Goal: Use online tool/utility: Use online tool/utility

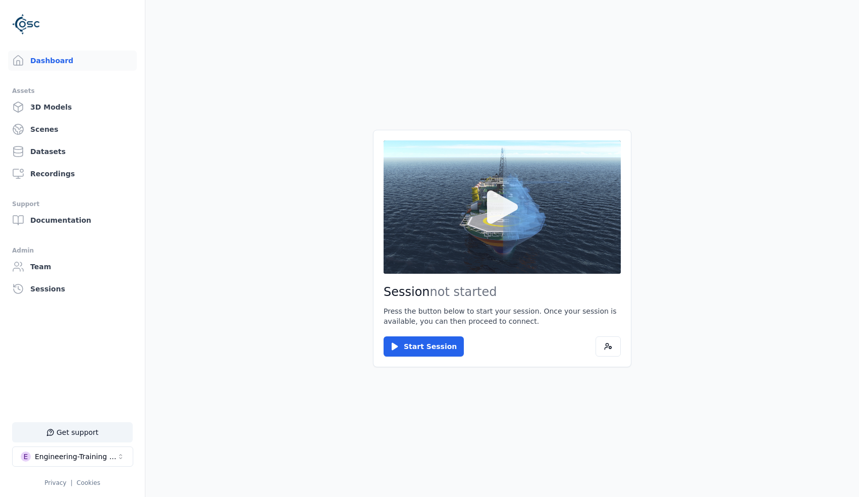
click at [431, 254] on button at bounding box center [502, 206] width 237 height 133
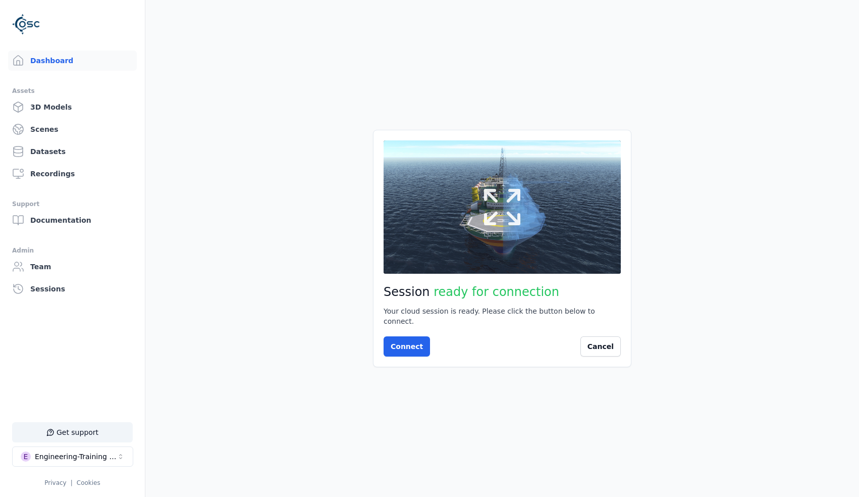
click at [496, 244] on button at bounding box center [502, 206] width 237 height 133
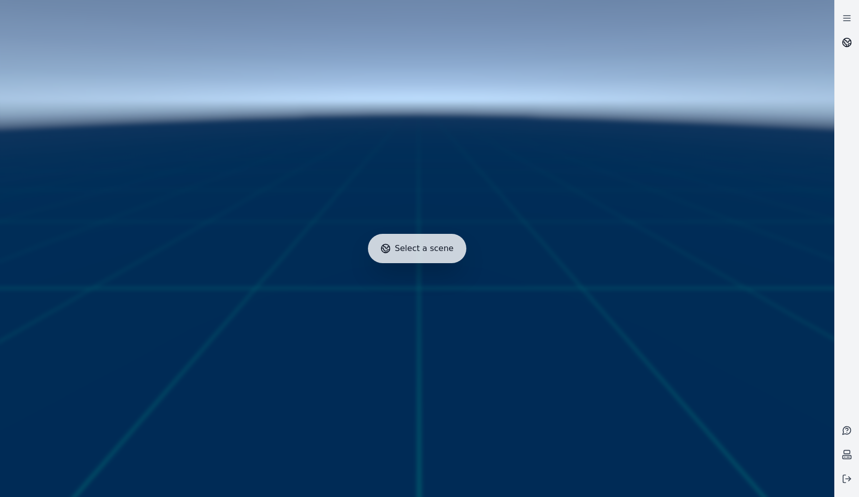
click at [849, 42] on icon at bounding box center [847, 42] width 10 height 10
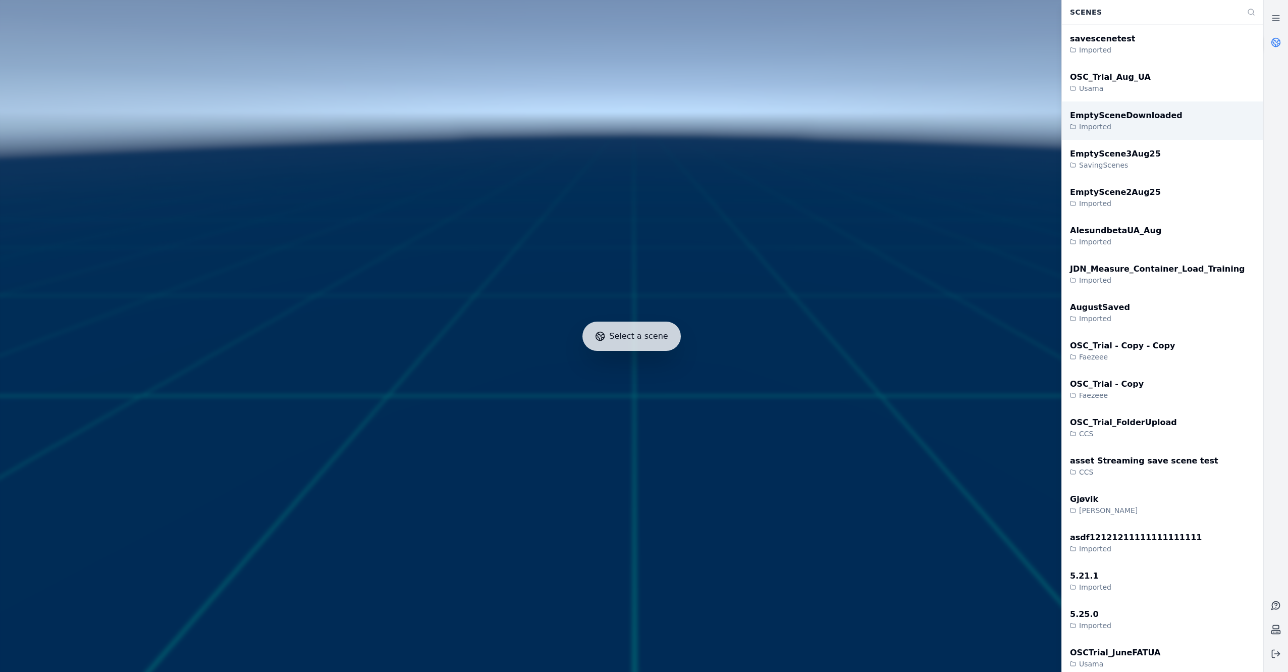
click at [858, 133] on div "EmptySceneDownloaded Imported" at bounding box center [1162, 120] width 201 height 38
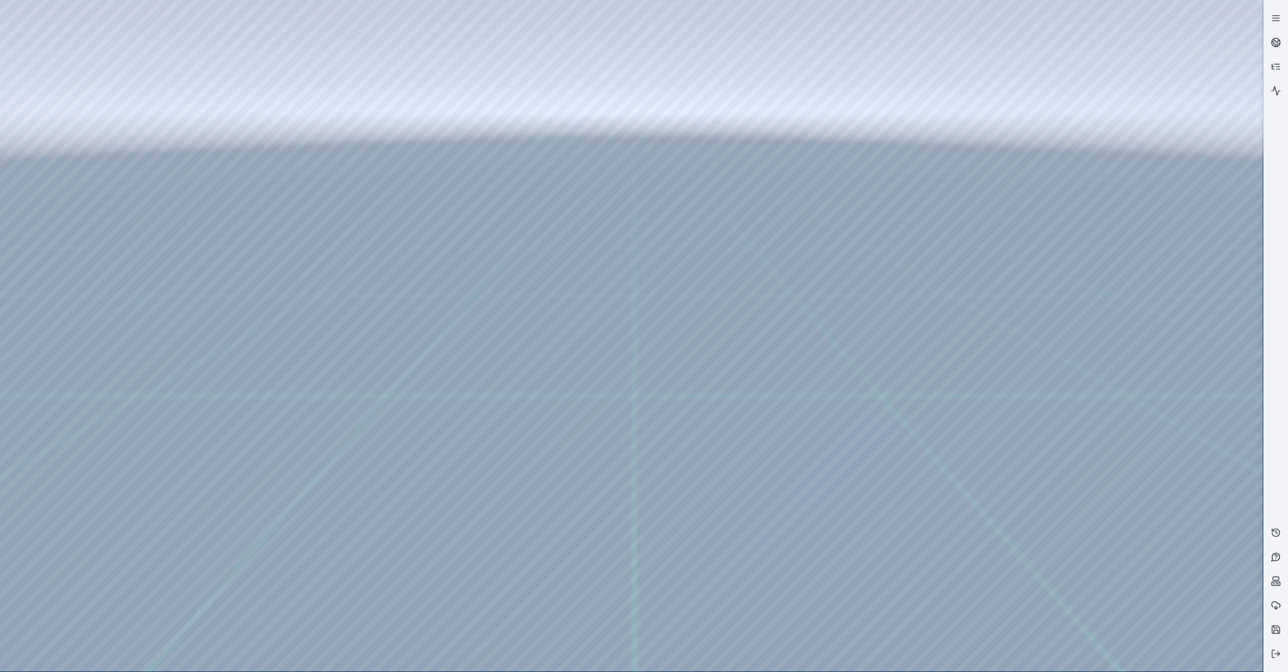
drag, startPoint x: 869, startPoint y: 323, endPoint x: 874, endPoint y: 330, distance: 8.7
drag, startPoint x: 874, startPoint y: 331, endPoint x: 918, endPoint y: 359, distance: 51.8
drag, startPoint x: 925, startPoint y: 362, endPoint x: 880, endPoint y: 310, distance: 69.1
drag, startPoint x: 881, startPoint y: 311, endPoint x: 915, endPoint y: 436, distance: 129.8
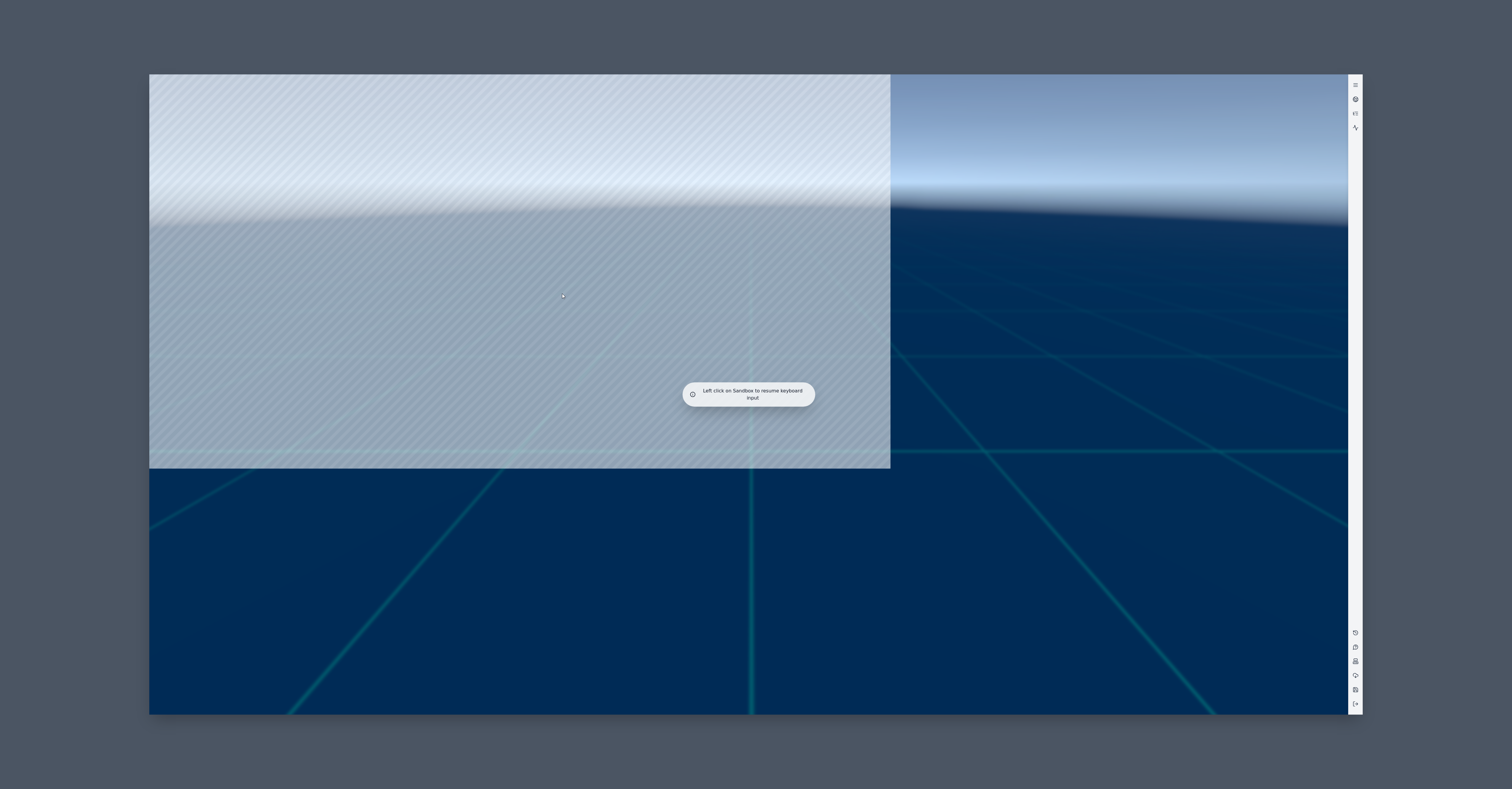
click at [504, 291] on div at bounding box center [748, 394] width 1204 height 645
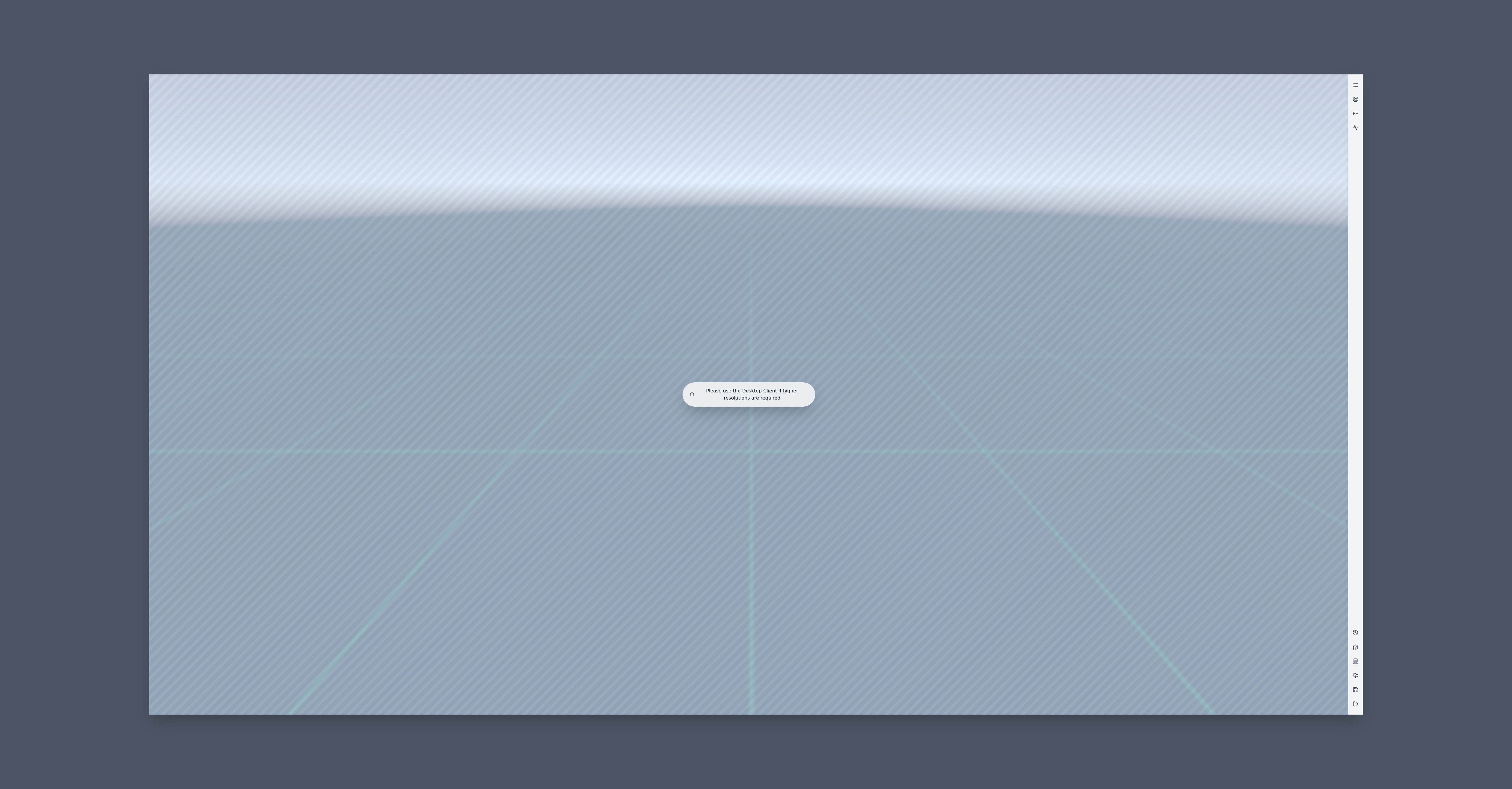
click at [1380, 195] on div "Please use the Desktop Client if higher resolutions are required" at bounding box center [756, 394] width 1512 height 789
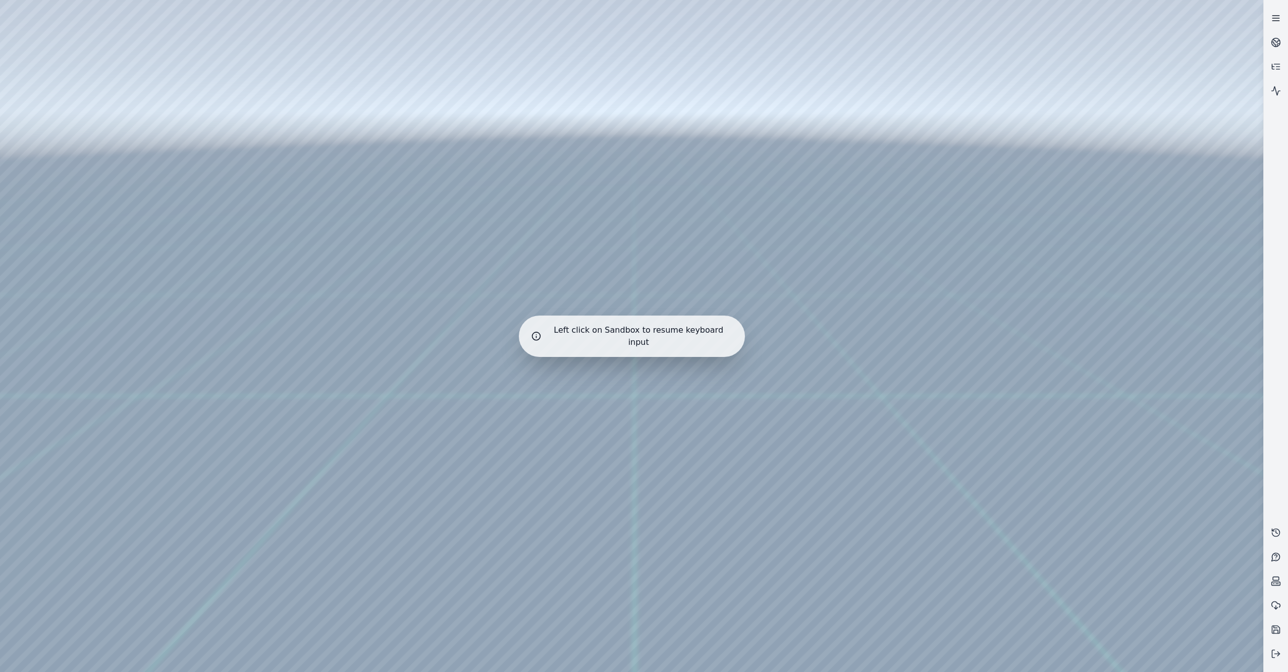
click at [1269, 19] on link at bounding box center [1276, 18] width 24 height 24
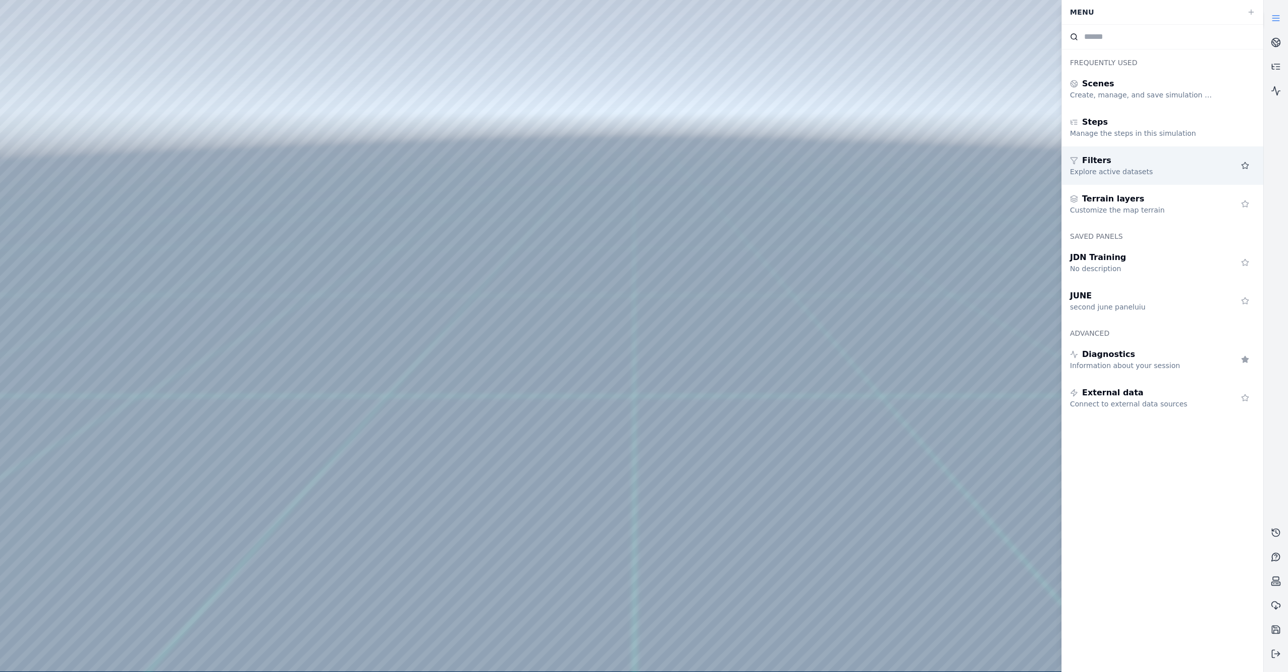
click at [1245, 166] on icon at bounding box center [1245, 166] width 8 height 8
click at [1246, 165] on icon at bounding box center [1245, 165] width 7 height 7
click at [1246, 166] on icon at bounding box center [1245, 166] width 8 height 8
click at [1246, 167] on icon at bounding box center [1245, 165] width 7 height 7
click at [1247, 202] on icon at bounding box center [1245, 203] width 7 height 7
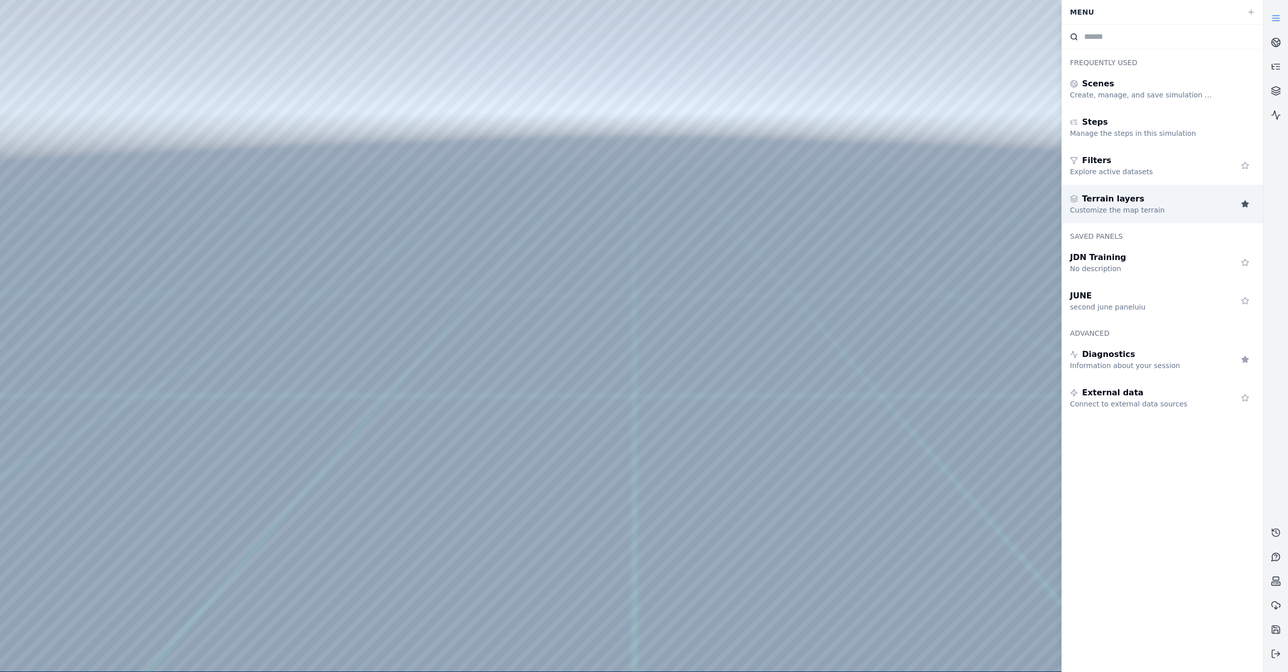
click at [1247, 203] on icon at bounding box center [1245, 203] width 7 height 7
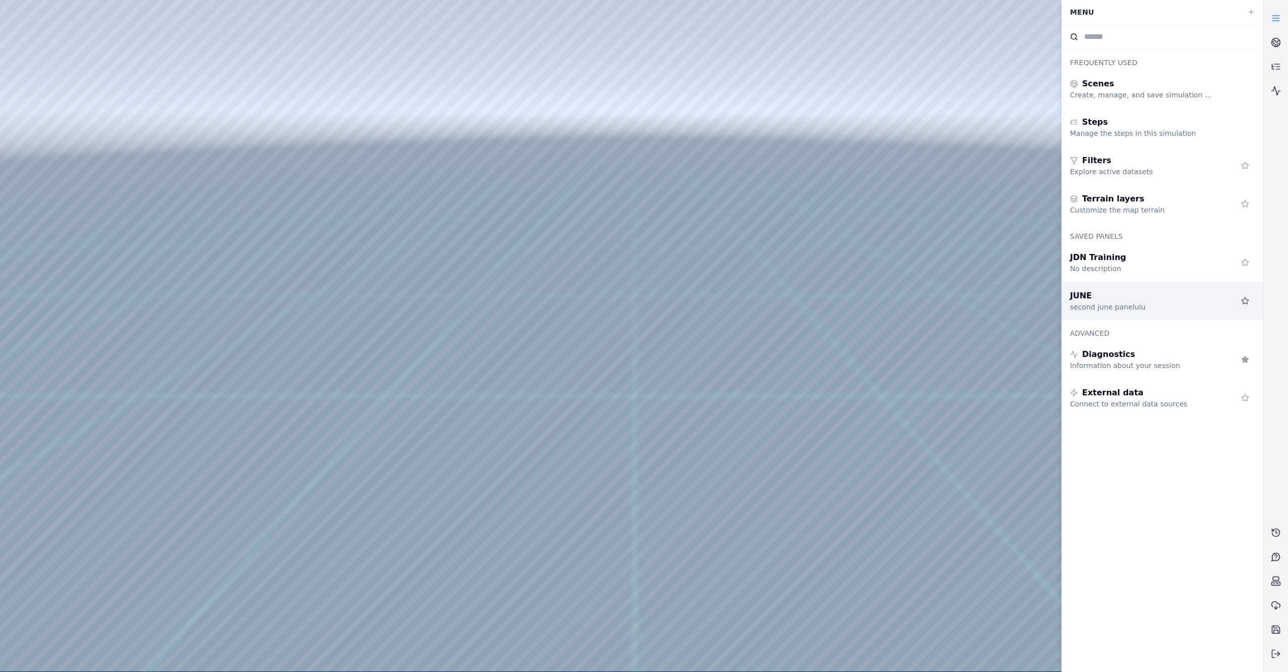
click at [1247, 301] on icon at bounding box center [1245, 301] width 8 height 8
click at [1246, 301] on icon at bounding box center [1245, 300] width 7 height 7
click at [1246, 302] on icon at bounding box center [1245, 301] width 8 height 8
click at [1246, 302] on icon at bounding box center [1245, 300] width 7 height 7
